Goal: Check status: Check status

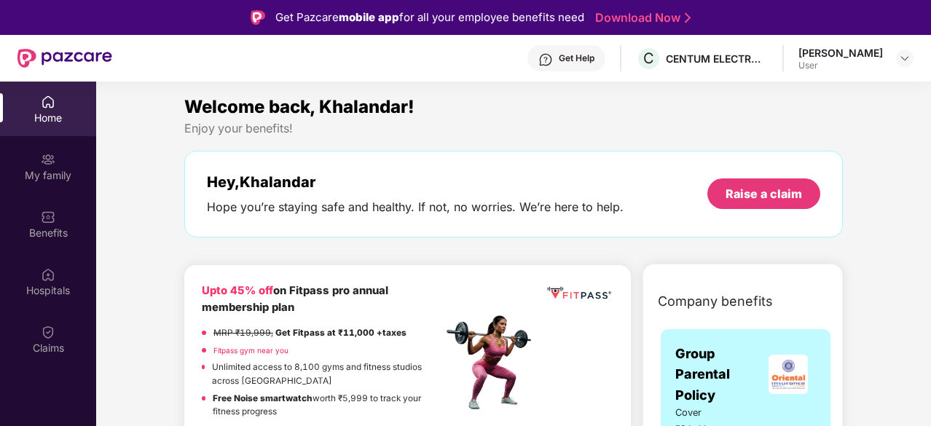
scroll to position [73, 0]
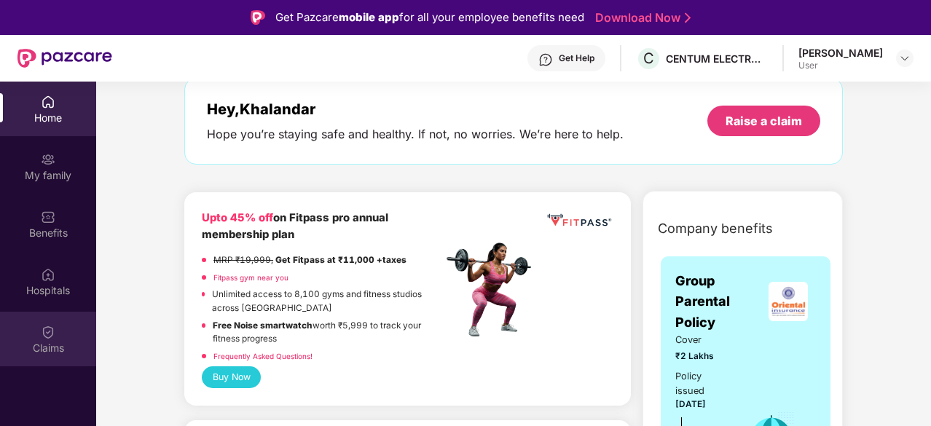
click at [45, 331] on img at bounding box center [48, 332] width 15 height 15
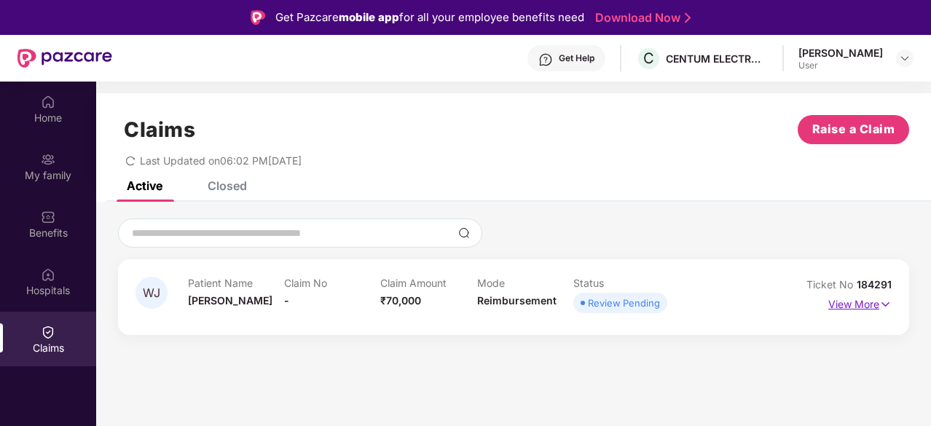
click at [884, 307] on img at bounding box center [885, 305] width 12 height 16
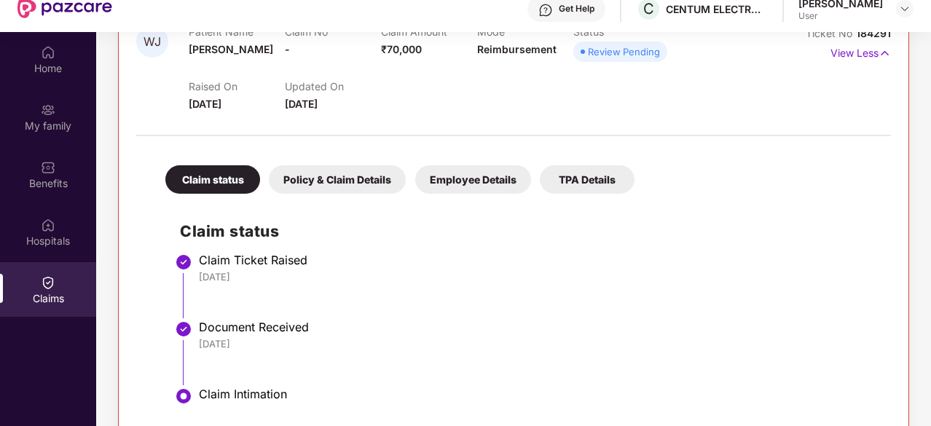
scroll to position [82, 0]
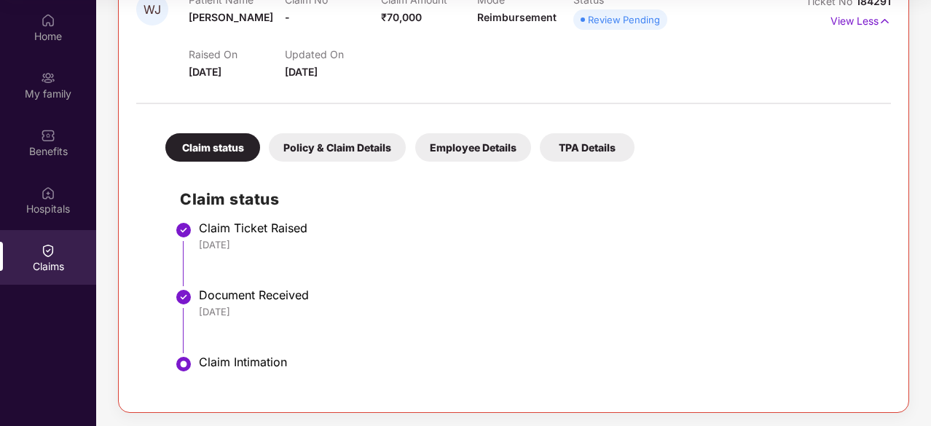
click at [274, 365] on div "Claim Intimation" at bounding box center [538, 362] width 678 height 15
click at [367, 149] on div "Policy & Claim Details" at bounding box center [337, 147] width 137 height 28
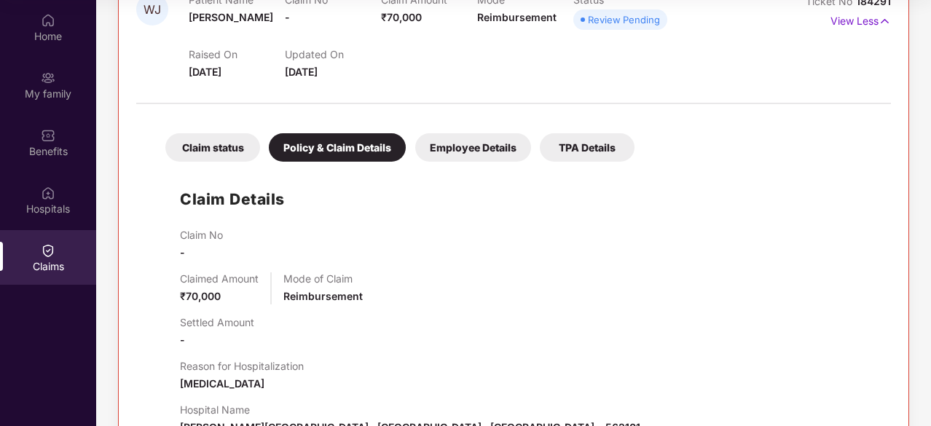
click at [457, 146] on div "Employee Details" at bounding box center [473, 147] width 116 height 28
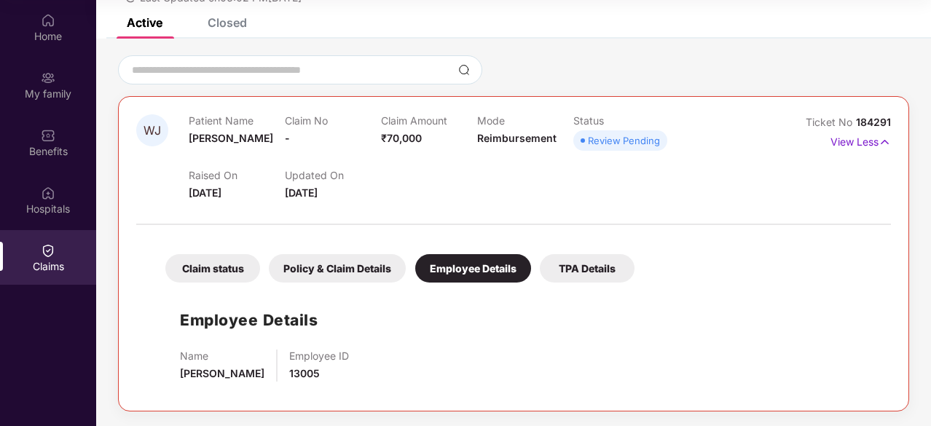
scroll to position [80, 0]
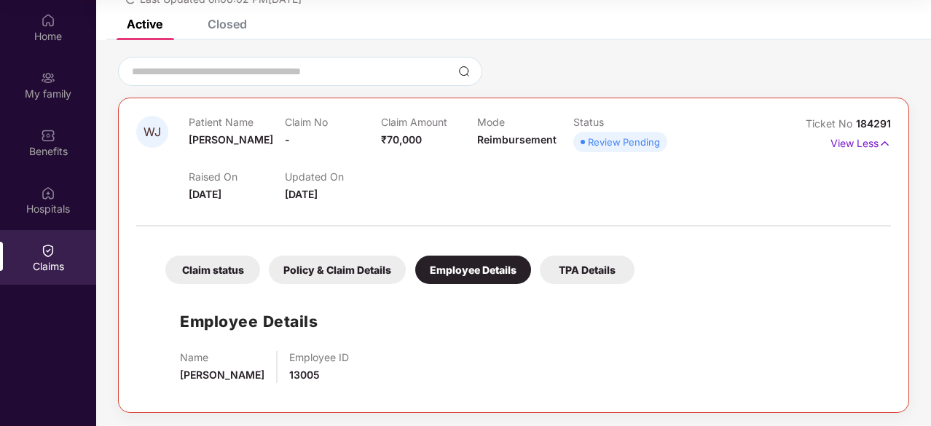
click at [589, 264] on div "TPA Details" at bounding box center [587, 270] width 95 height 28
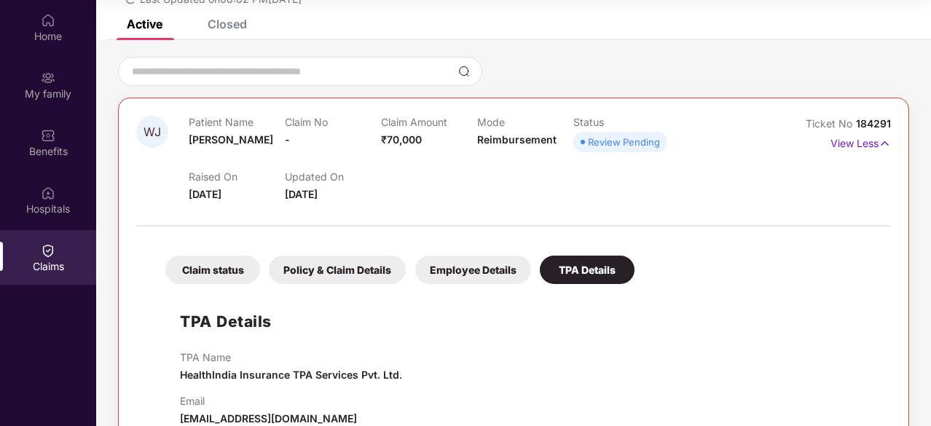
scroll to position [112, 0]
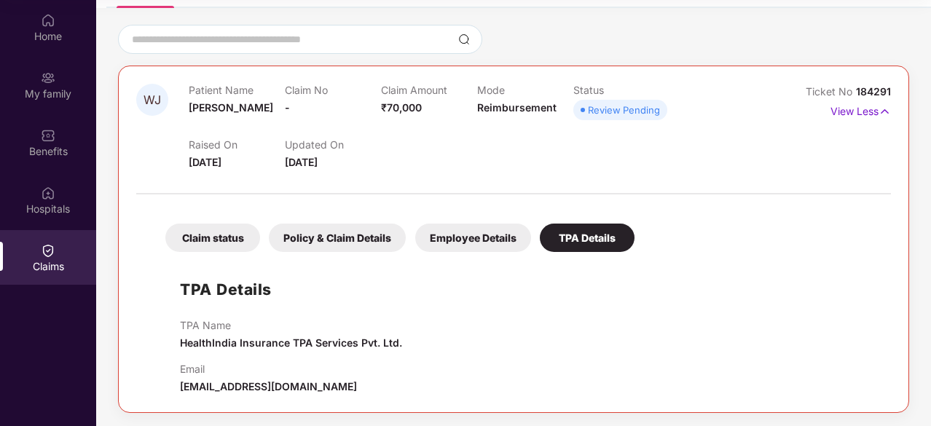
click at [466, 227] on div "Employee Details" at bounding box center [473, 238] width 116 height 28
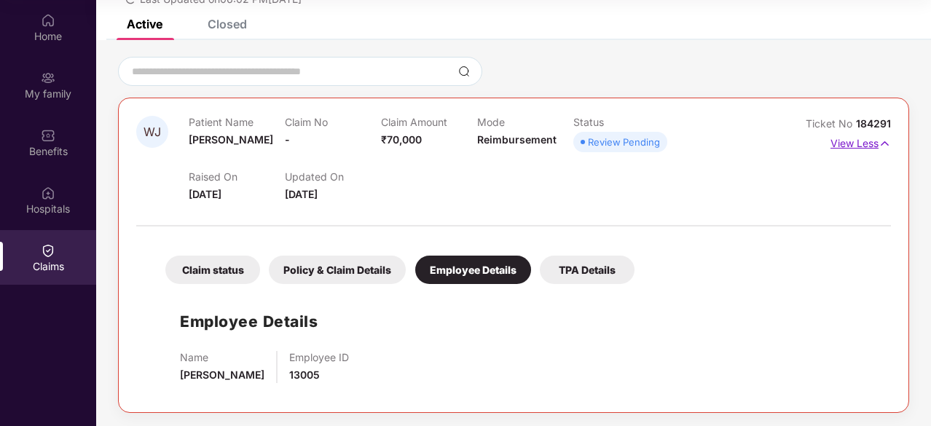
click at [881, 147] on img at bounding box center [885, 144] width 12 height 16
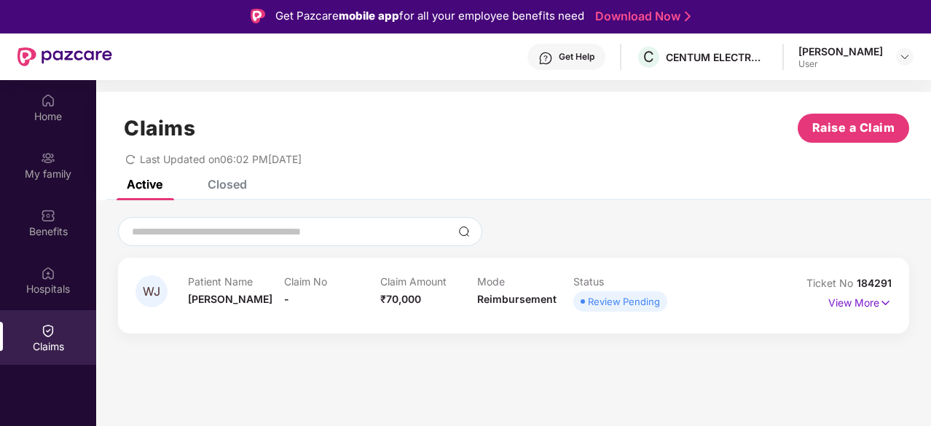
scroll to position [0, 0]
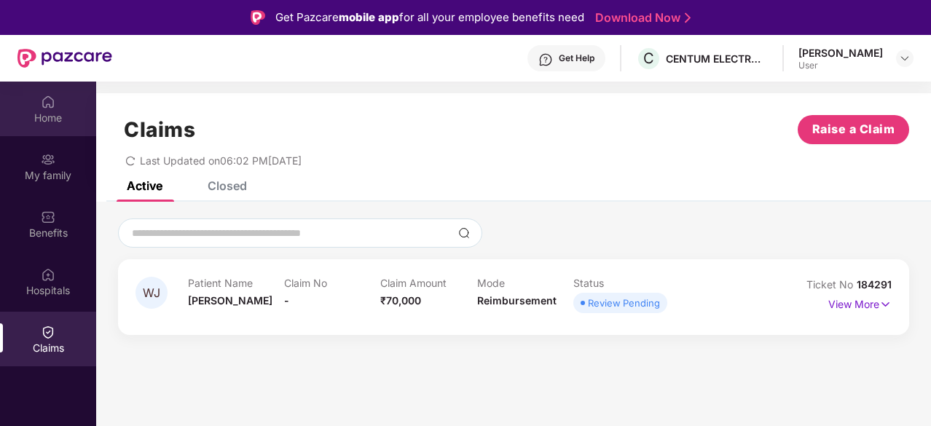
click at [39, 117] on div "Home" at bounding box center [48, 118] width 96 height 15
